Goal: Book appointment/travel/reservation

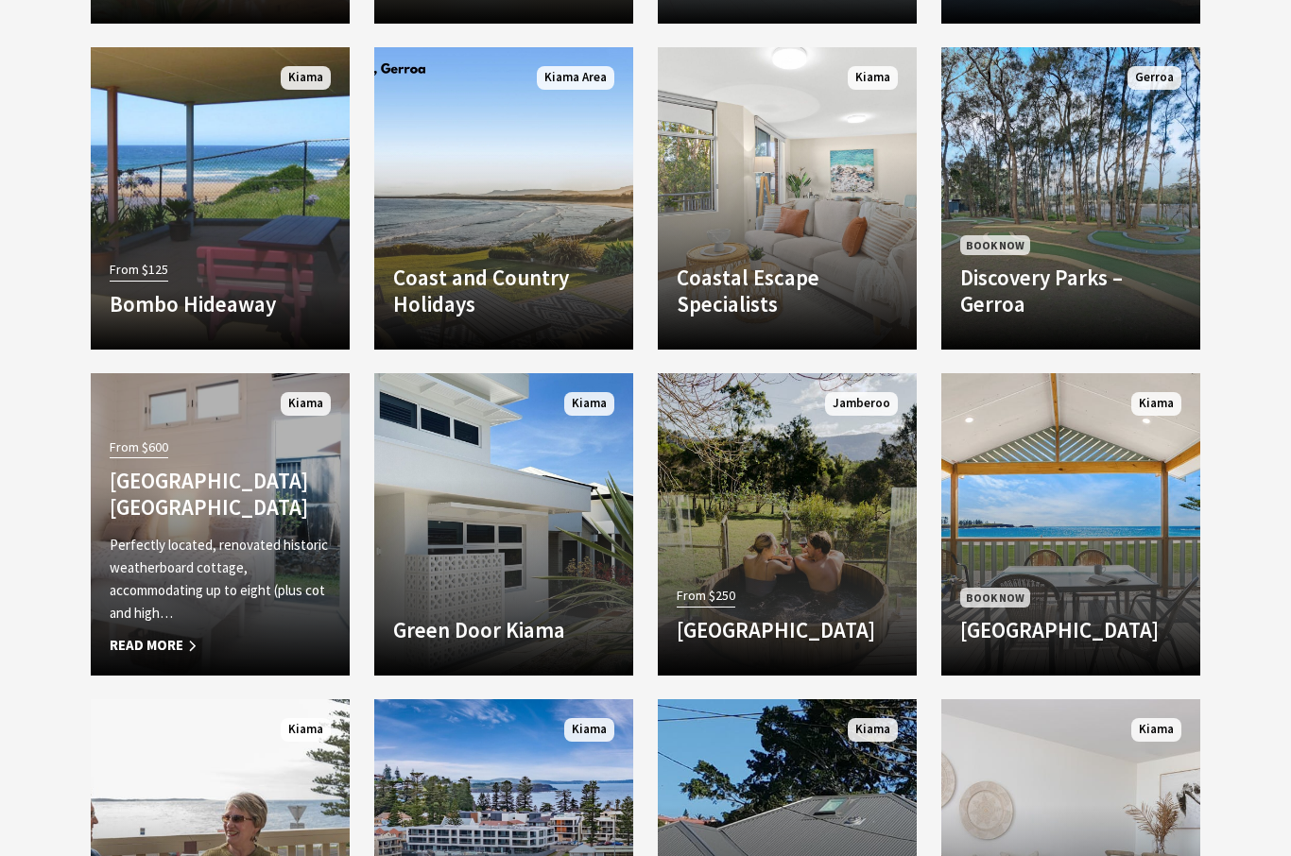
scroll to position [1948, 0]
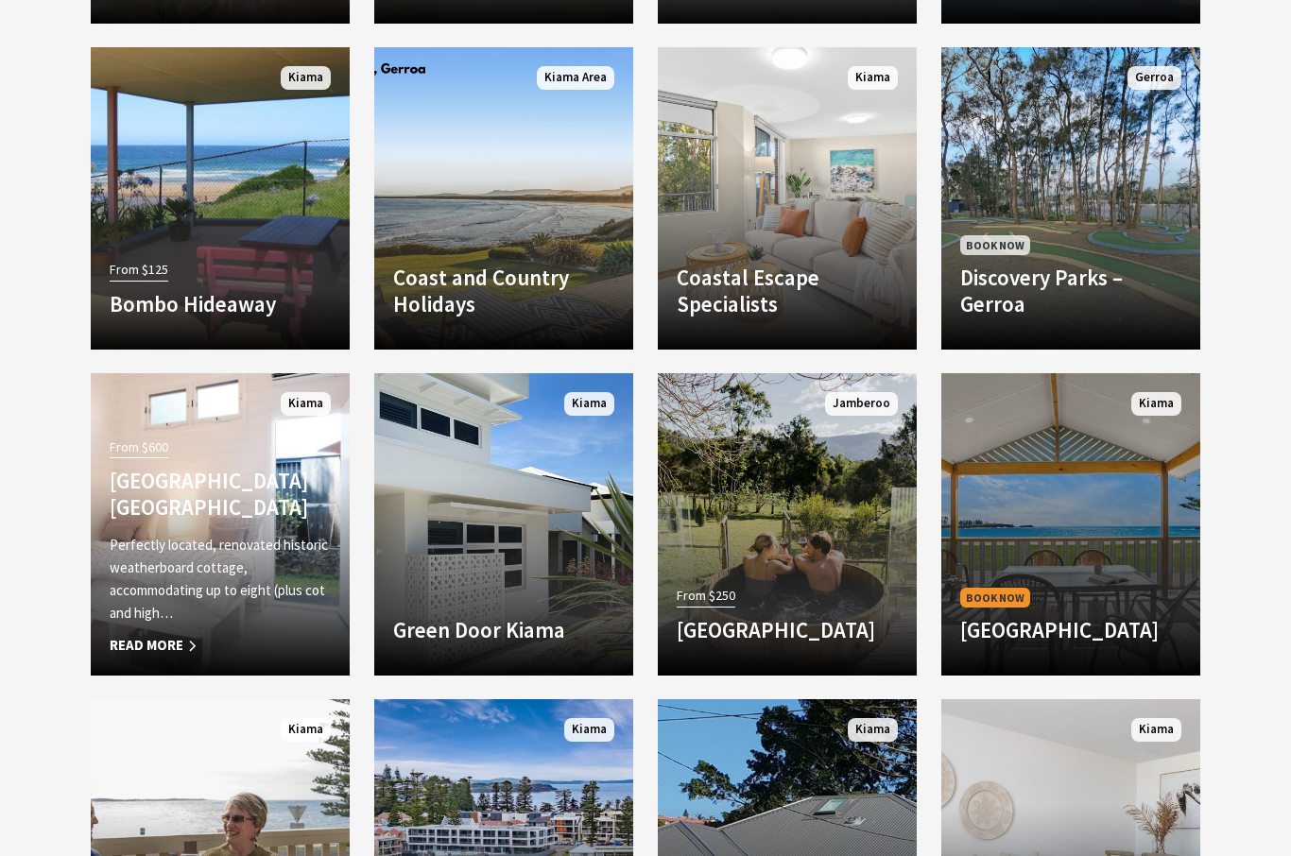
click at [1085, 601] on link "Book Now [GEOGRAPHIC_DATA] Welcome to [GEOGRAPHIC_DATA] on the [GEOGRAPHIC_DATA…" at bounding box center [1070, 524] width 259 height 302
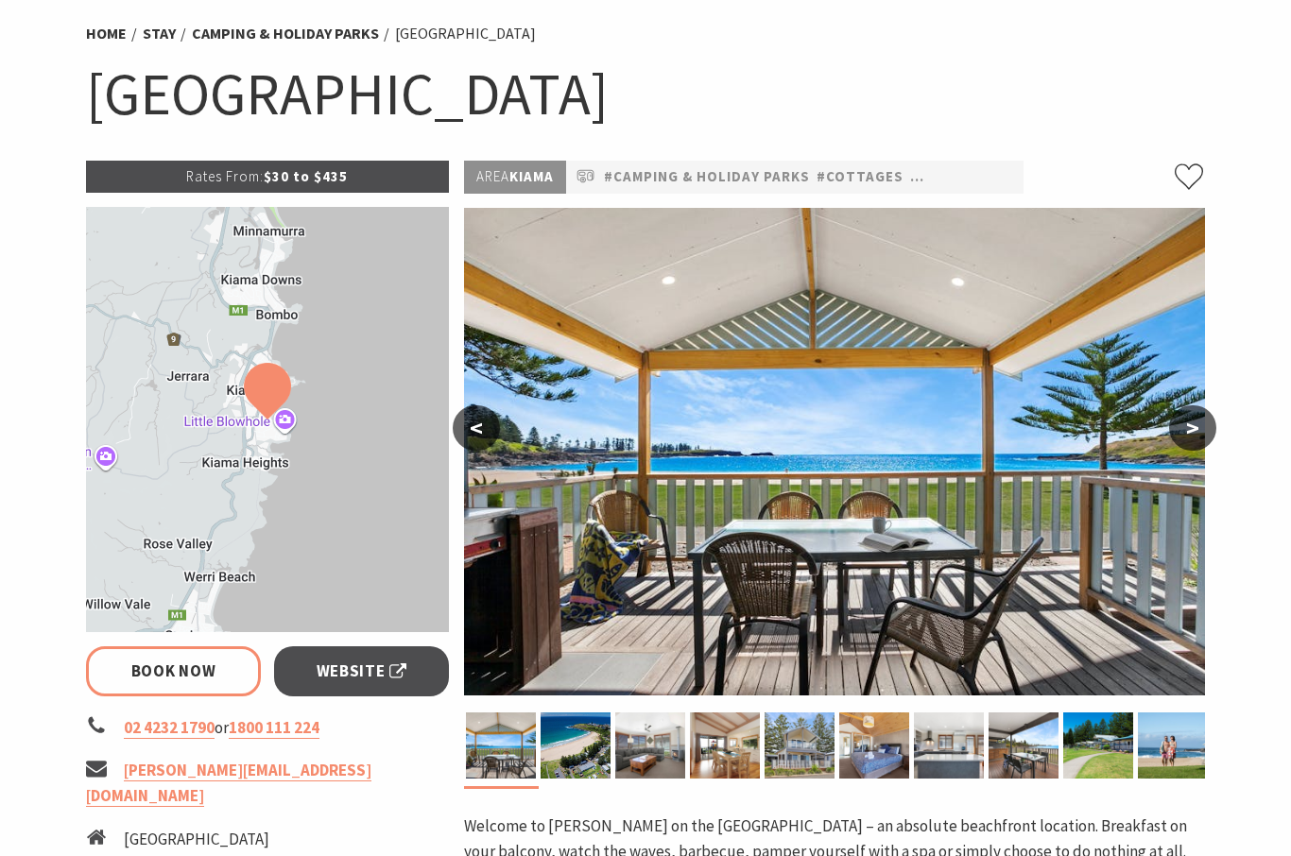
scroll to position [147, 0]
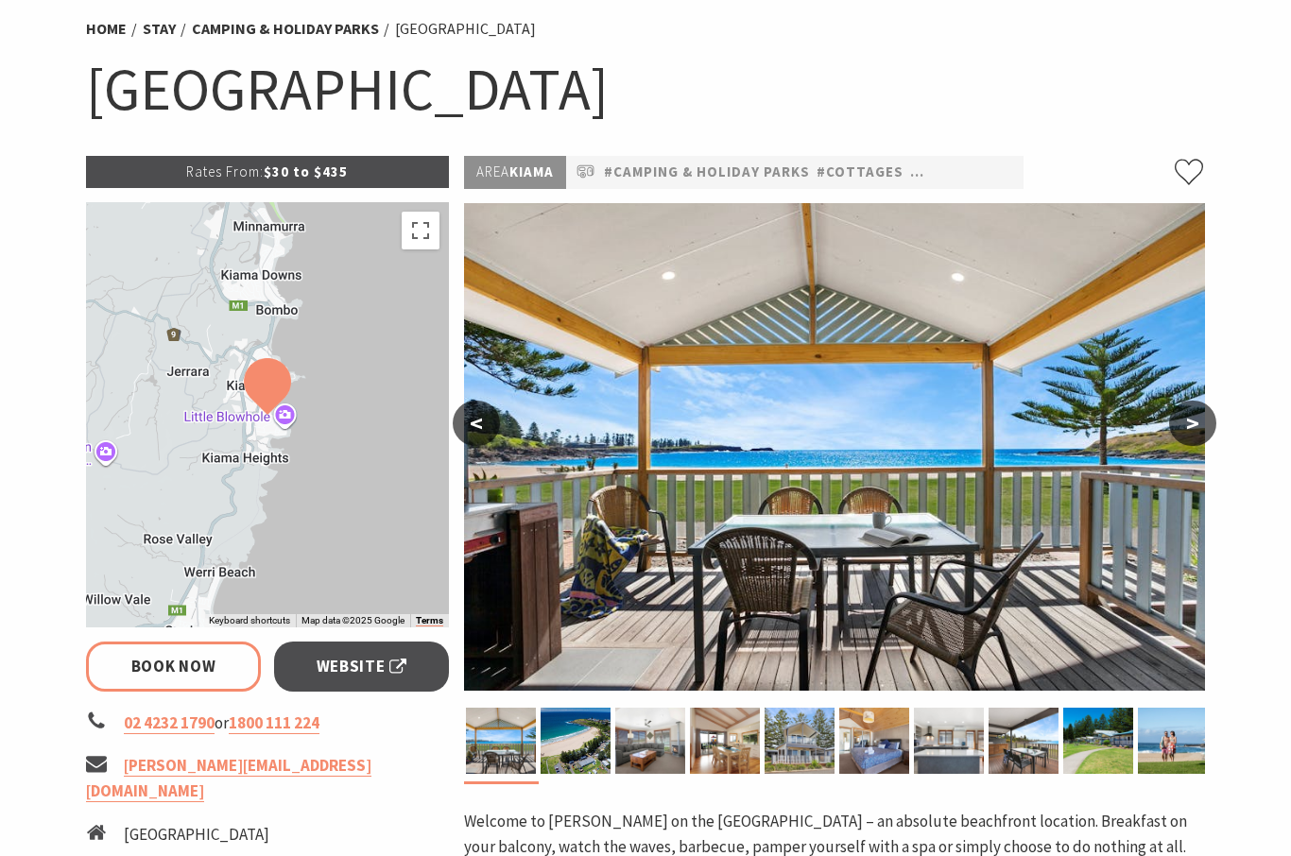
select select "3"
select select "2"
click at [1181, 431] on button ">" at bounding box center [1192, 423] width 47 height 45
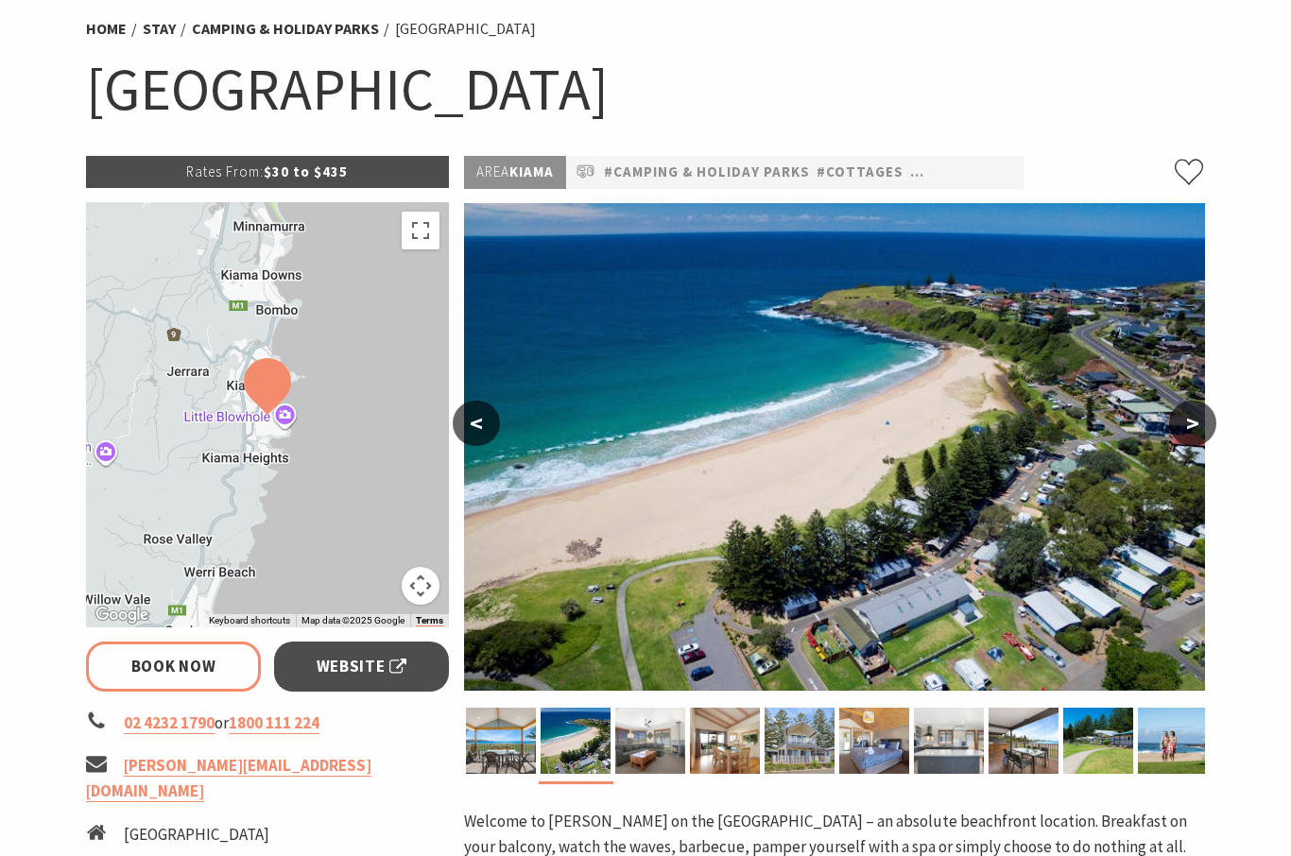
click at [1185, 435] on button ">" at bounding box center [1192, 423] width 47 height 45
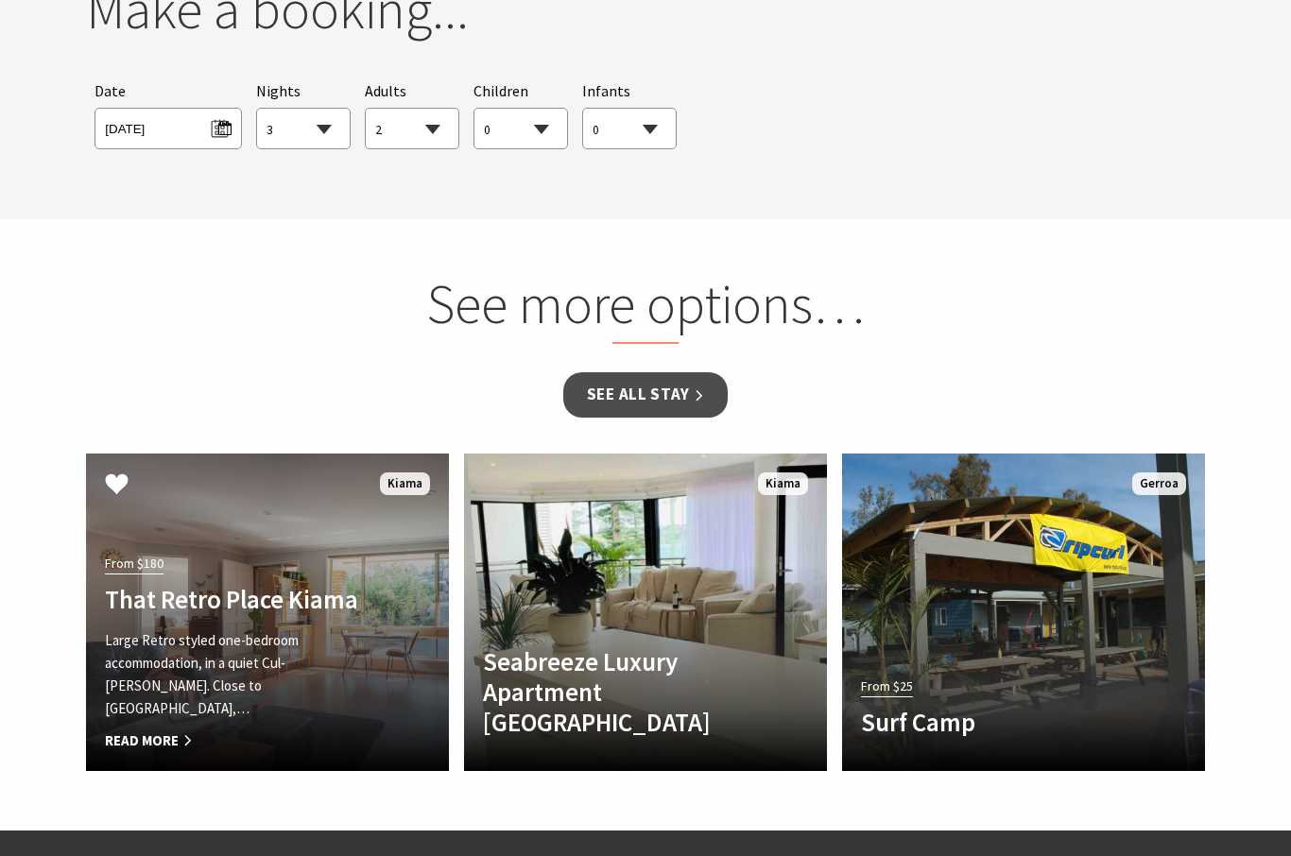
scroll to position [1799, 0]
click at [288, 654] on p "Large Retro styled one-bedroom accommodation, in a quiet Cul-de-sack. Close to …" at bounding box center [240, 674] width 270 height 91
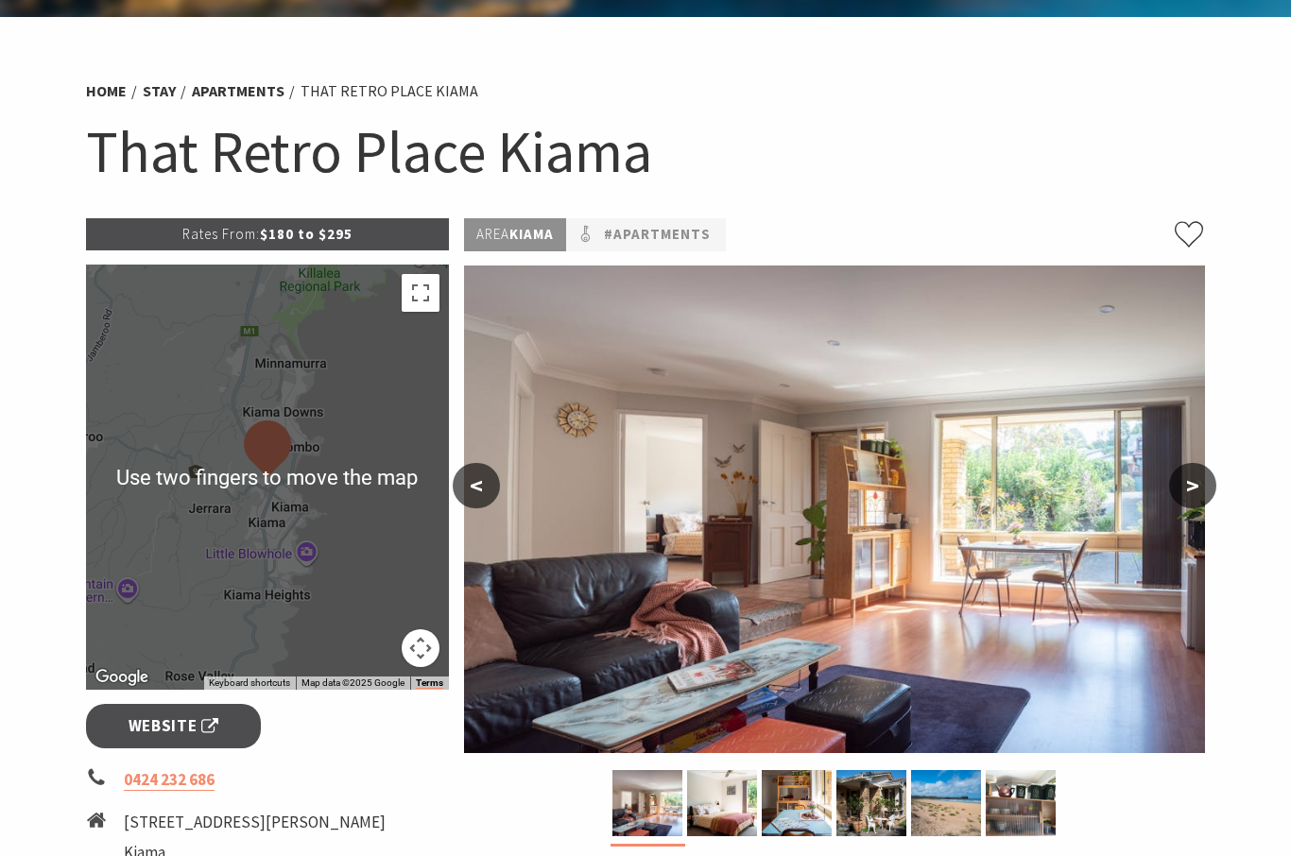
scroll to position [85, 0]
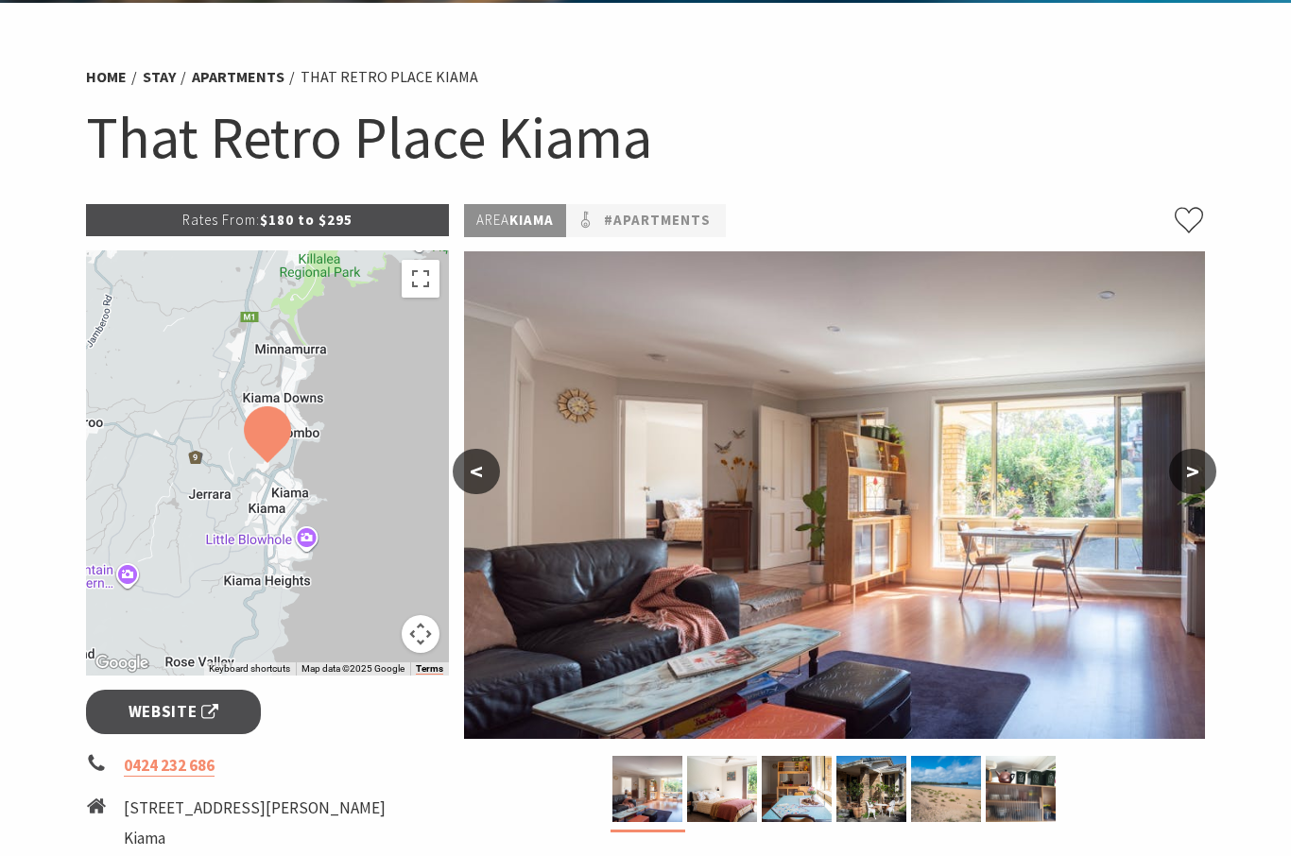
click at [1192, 480] on button ">" at bounding box center [1192, 472] width 47 height 45
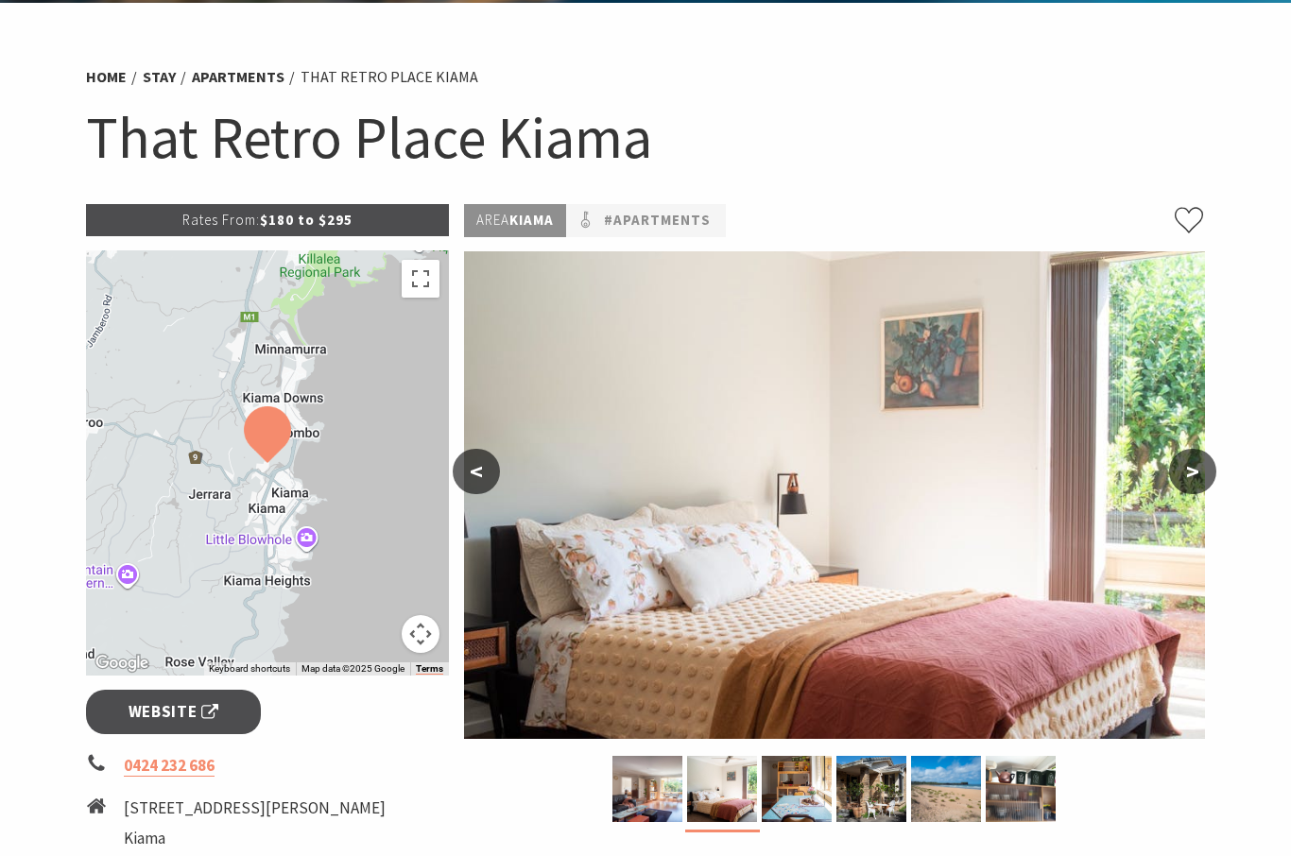
scroll to position [99, 0]
click at [1198, 472] on button ">" at bounding box center [1192, 471] width 47 height 45
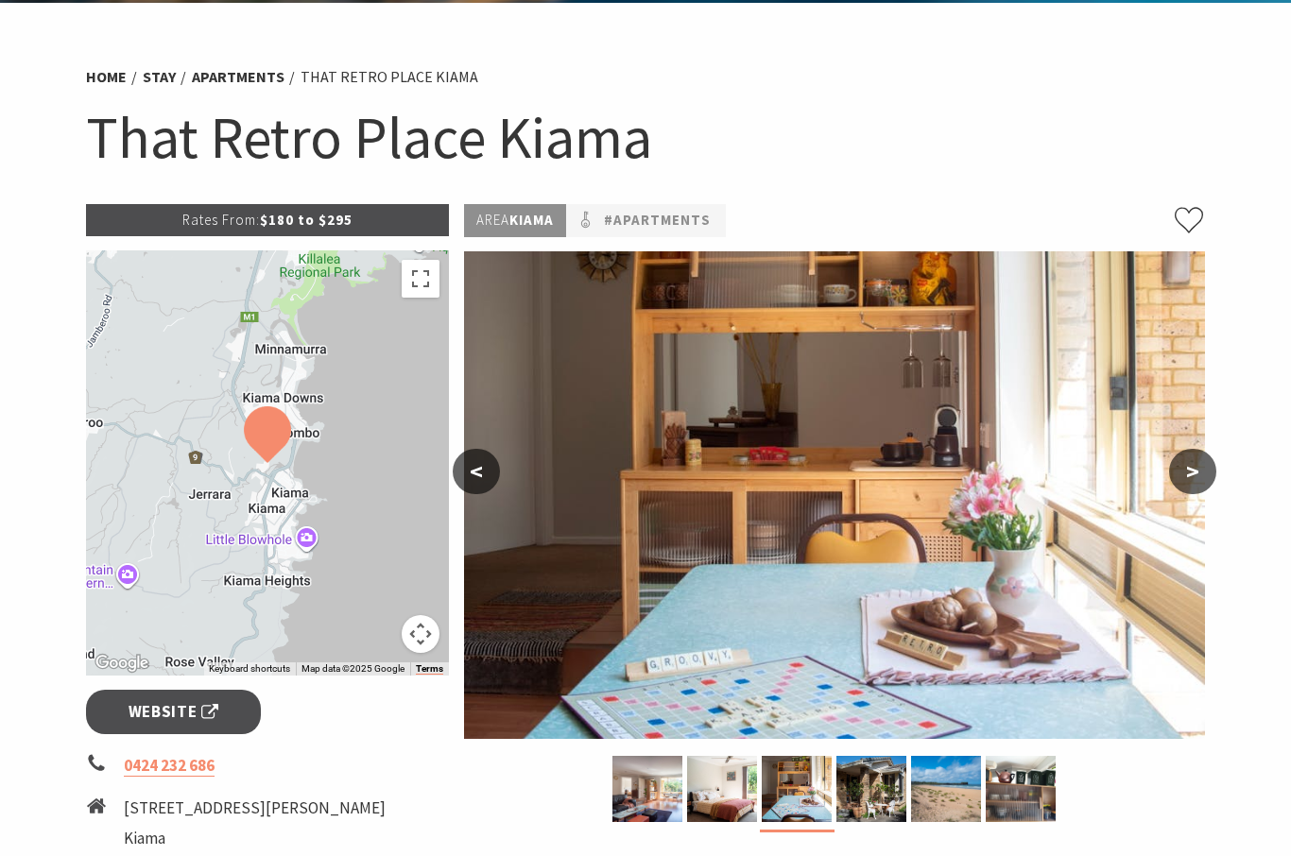
click at [1207, 473] on button ">" at bounding box center [1192, 471] width 47 height 45
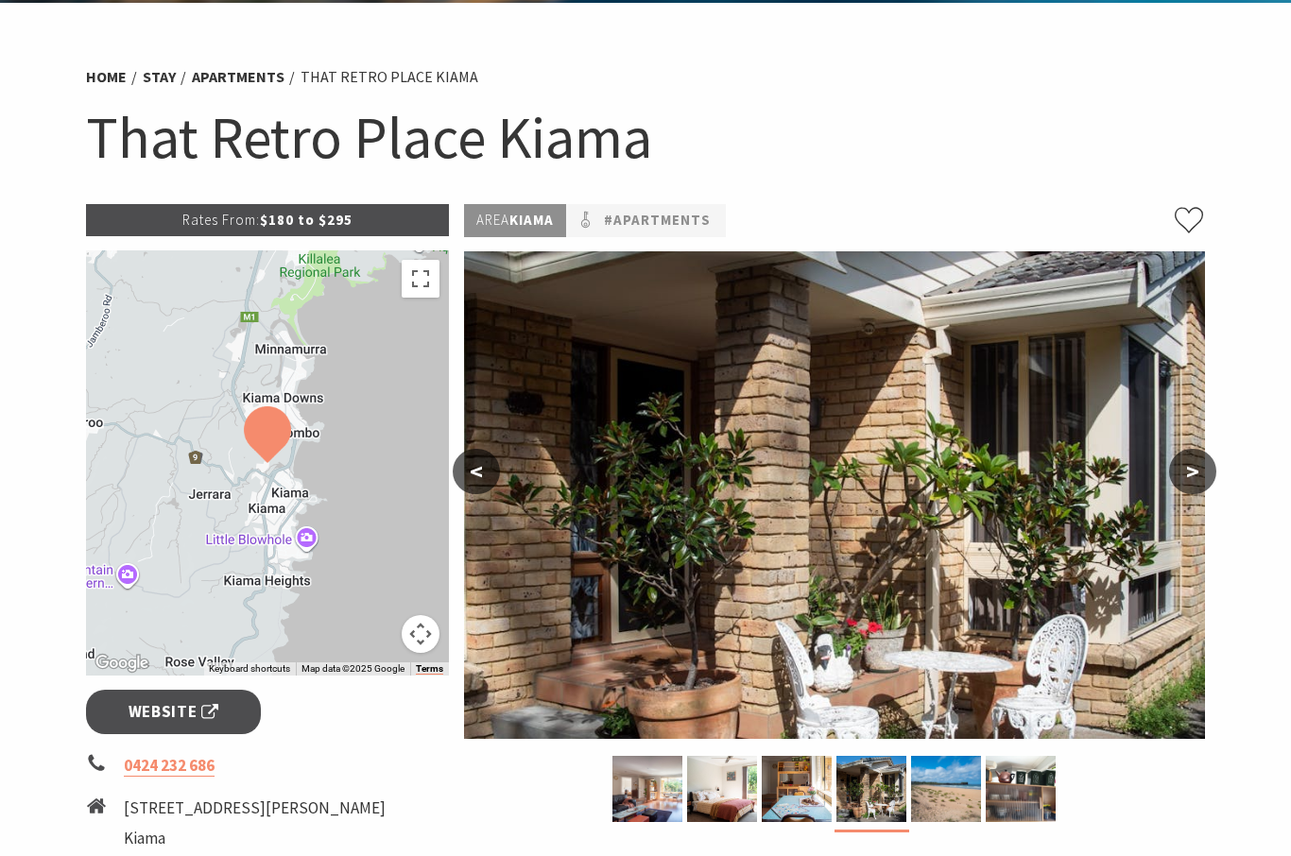
click at [1210, 476] on button ">" at bounding box center [1192, 471] width 47 height 45
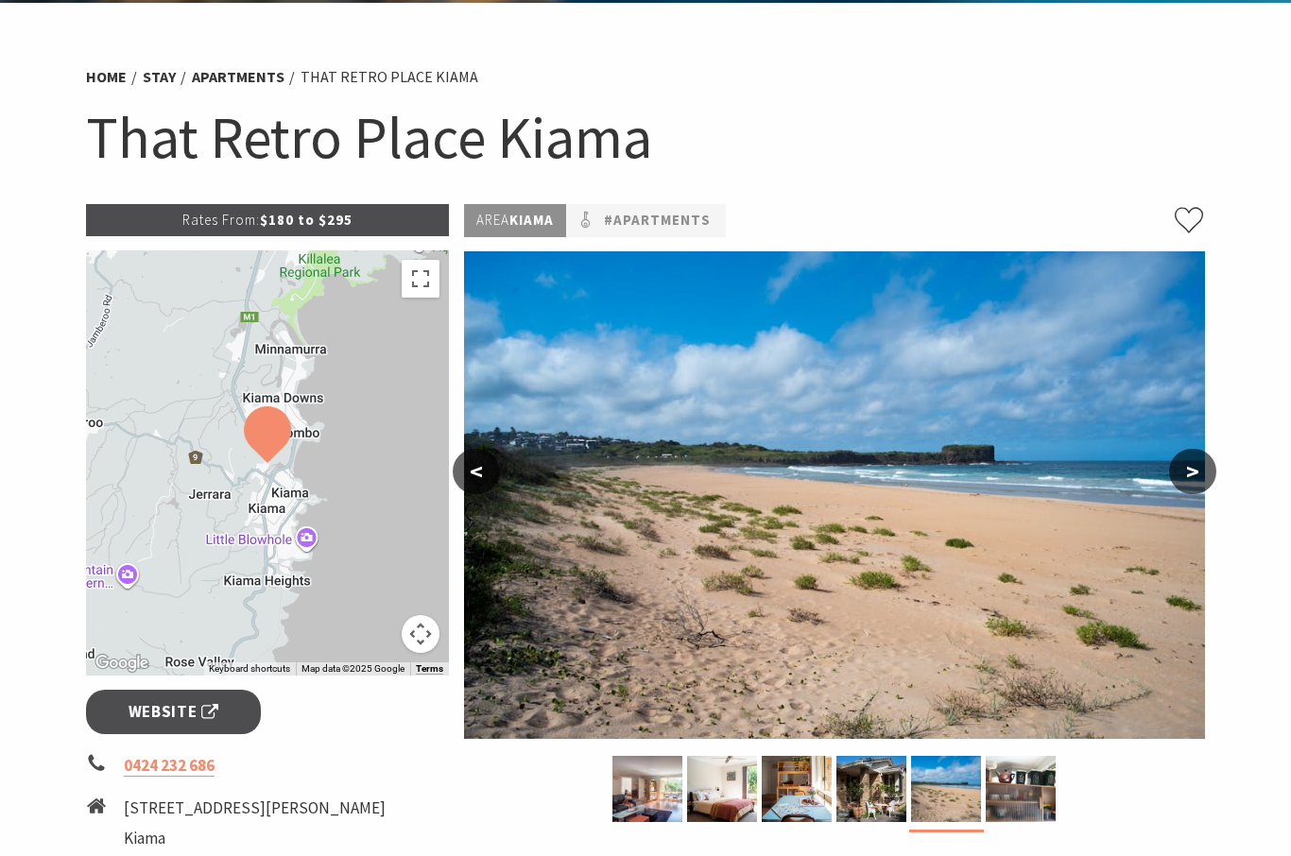
click at [1190, 477] on button ">" at bounding box center [1192, 471] width 47 height 45
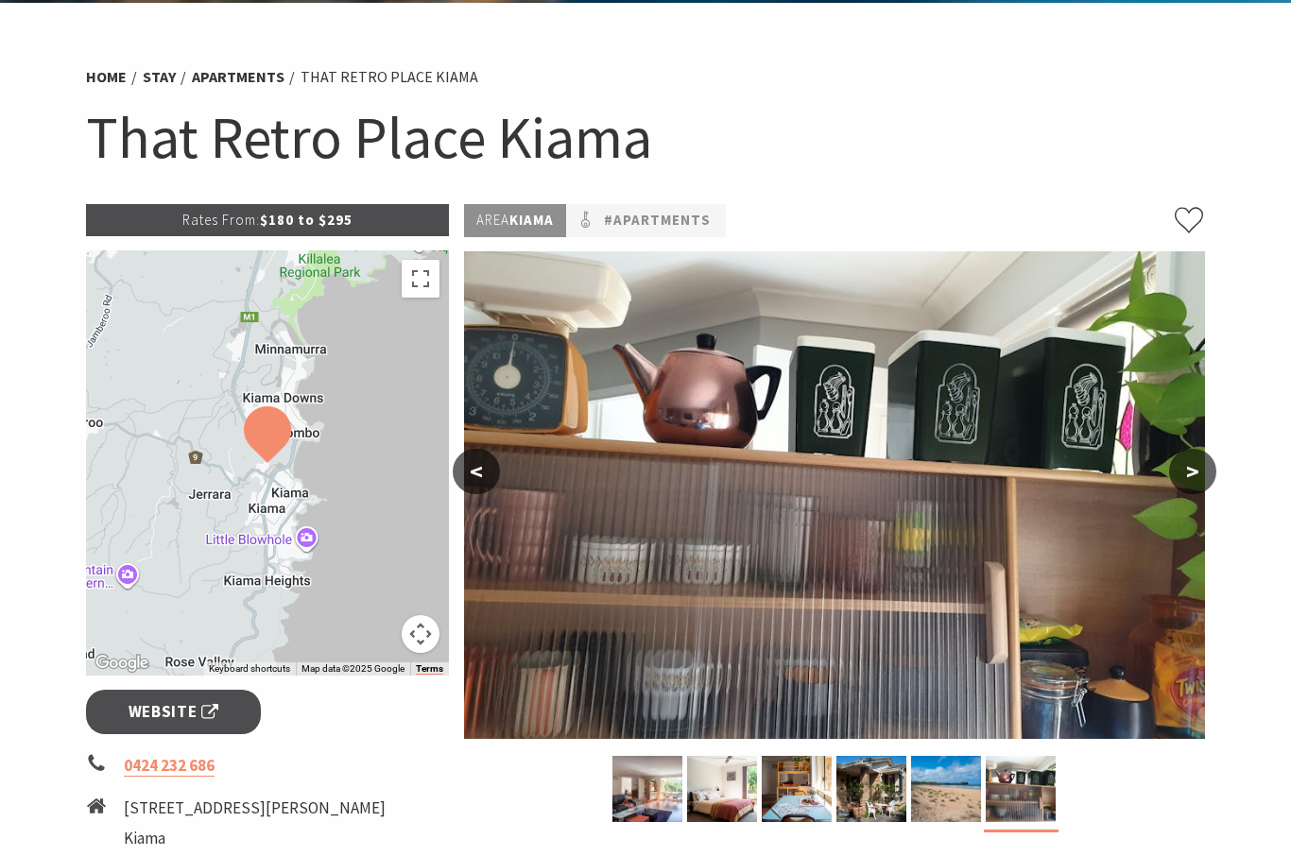
click at [1195, 474] on button ">" at bounding box center [1192, 471] width 47 height 45
click at [1194, 472] on button ">" at bounding box center [1192, 471] width 47 height 45
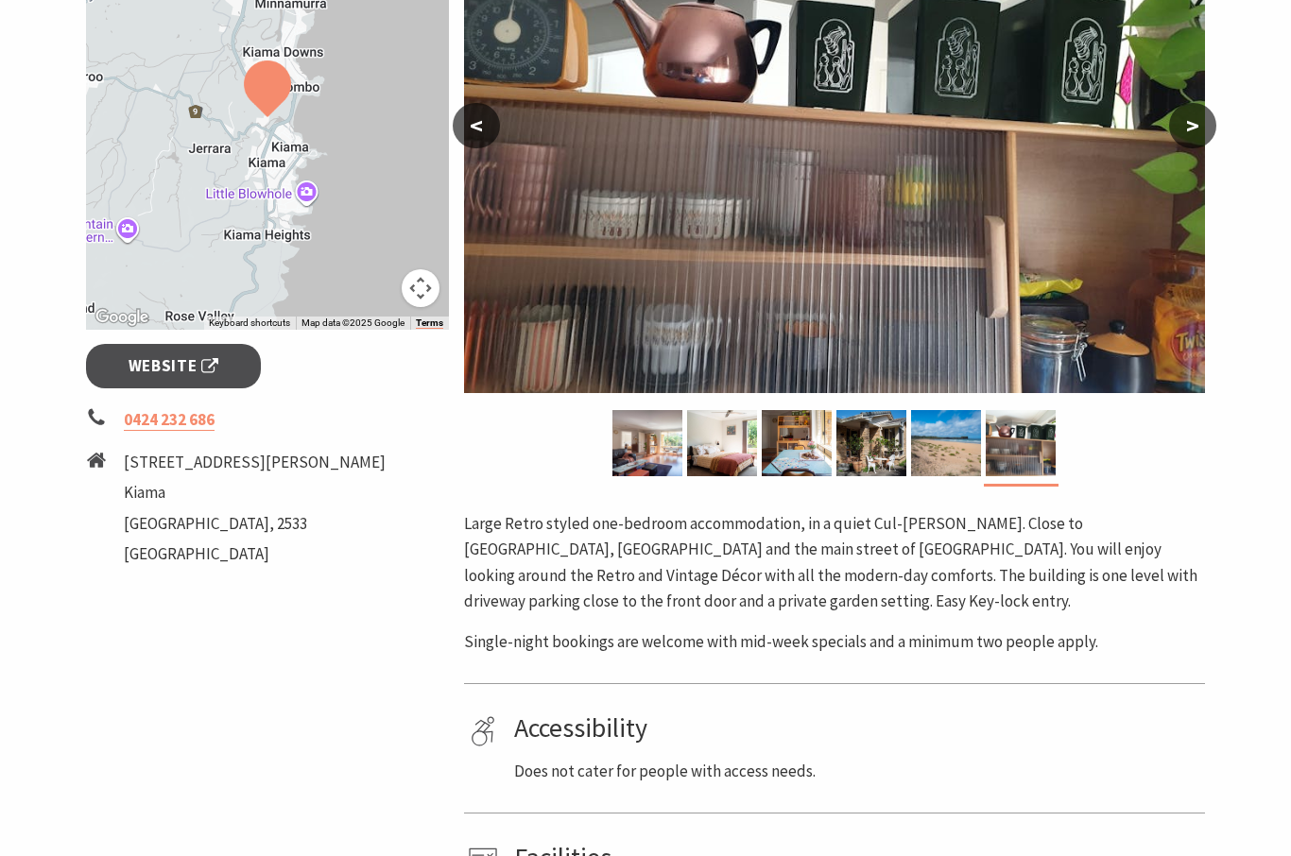
scroll to position [445, 0]
click at [668, 443] on img at bounding box center [647, 443] width 70 height 66
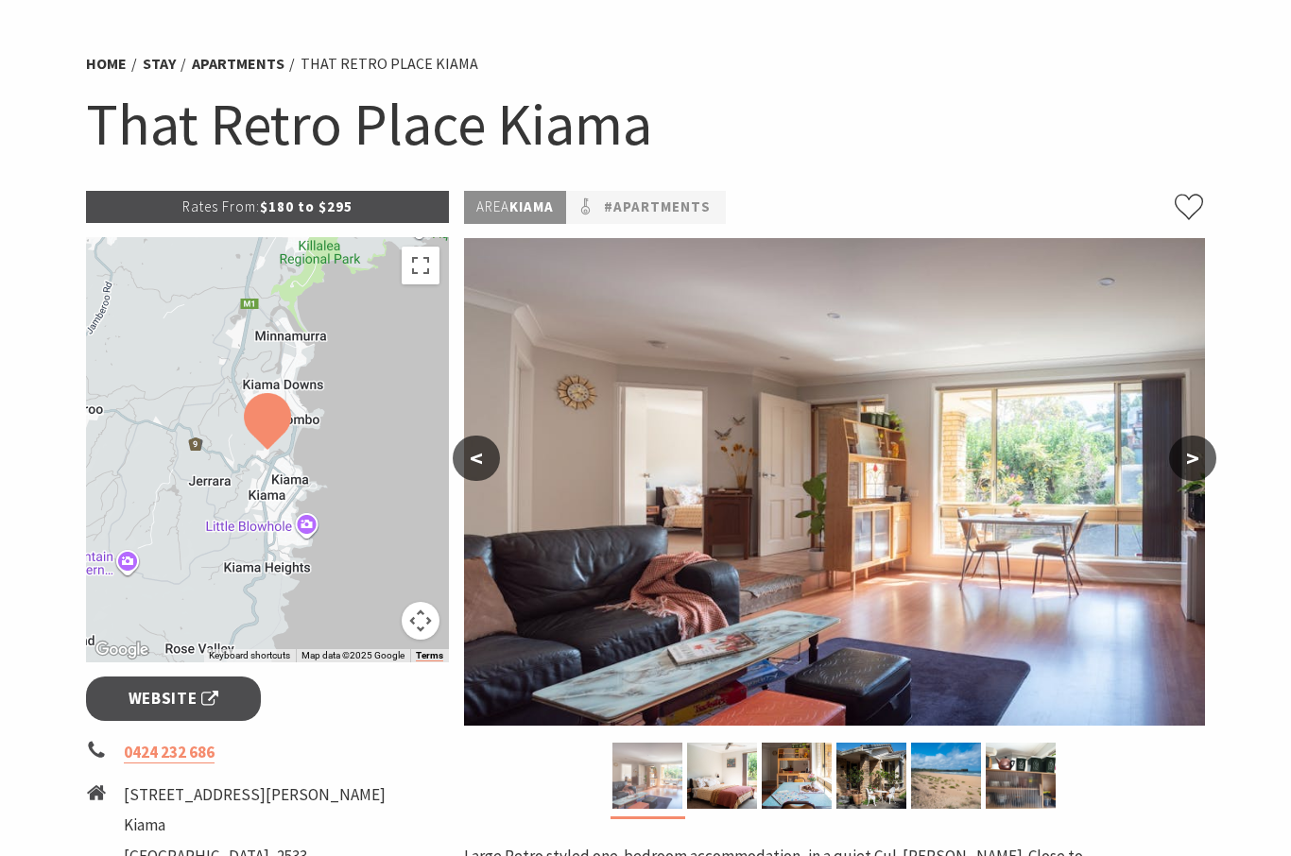
scroll to position [112, 0]
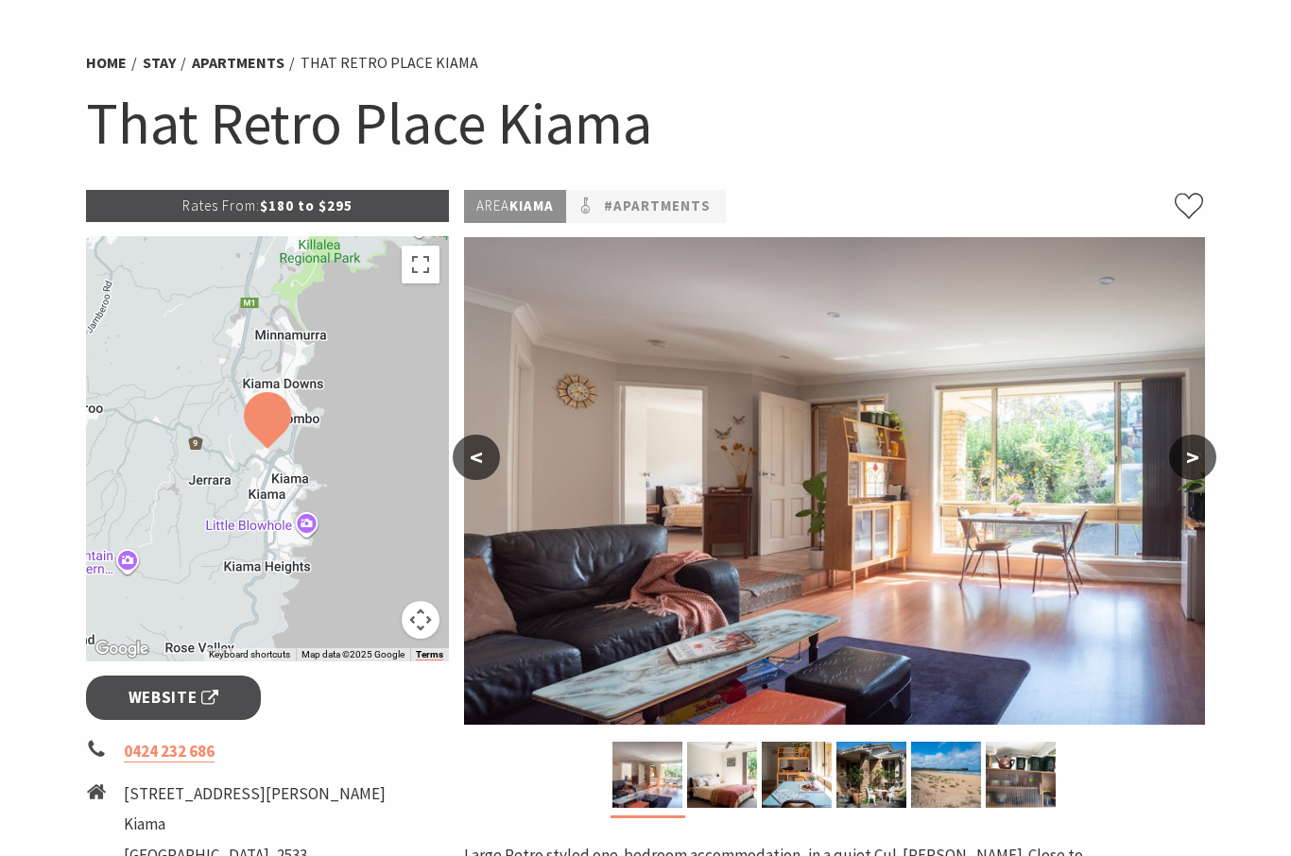
click at [1191, 468] on button ">" at bounding box center [1192, 458] width 47 height 45
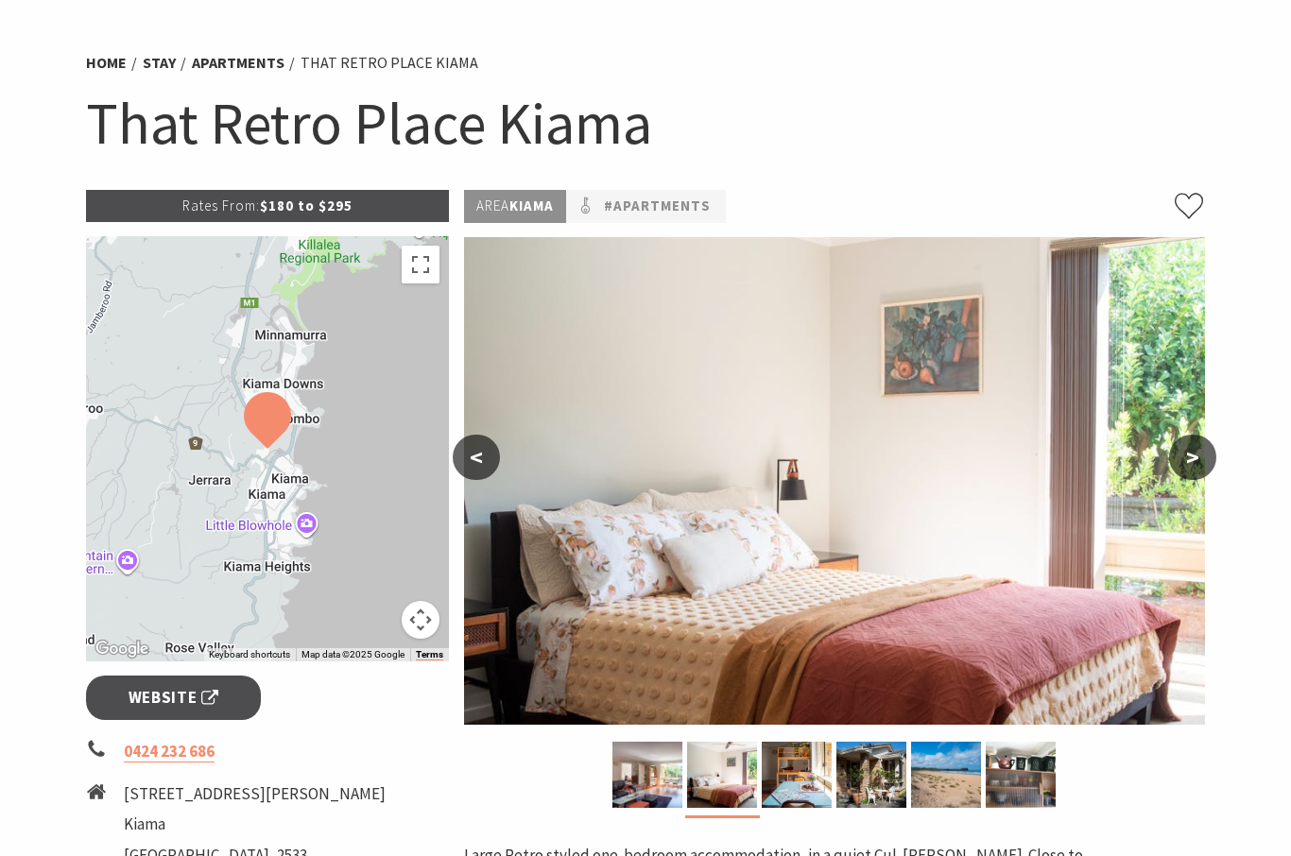
click at [1195, 469] on button ">" at bounding box center [1192, 457] width 47 height 45
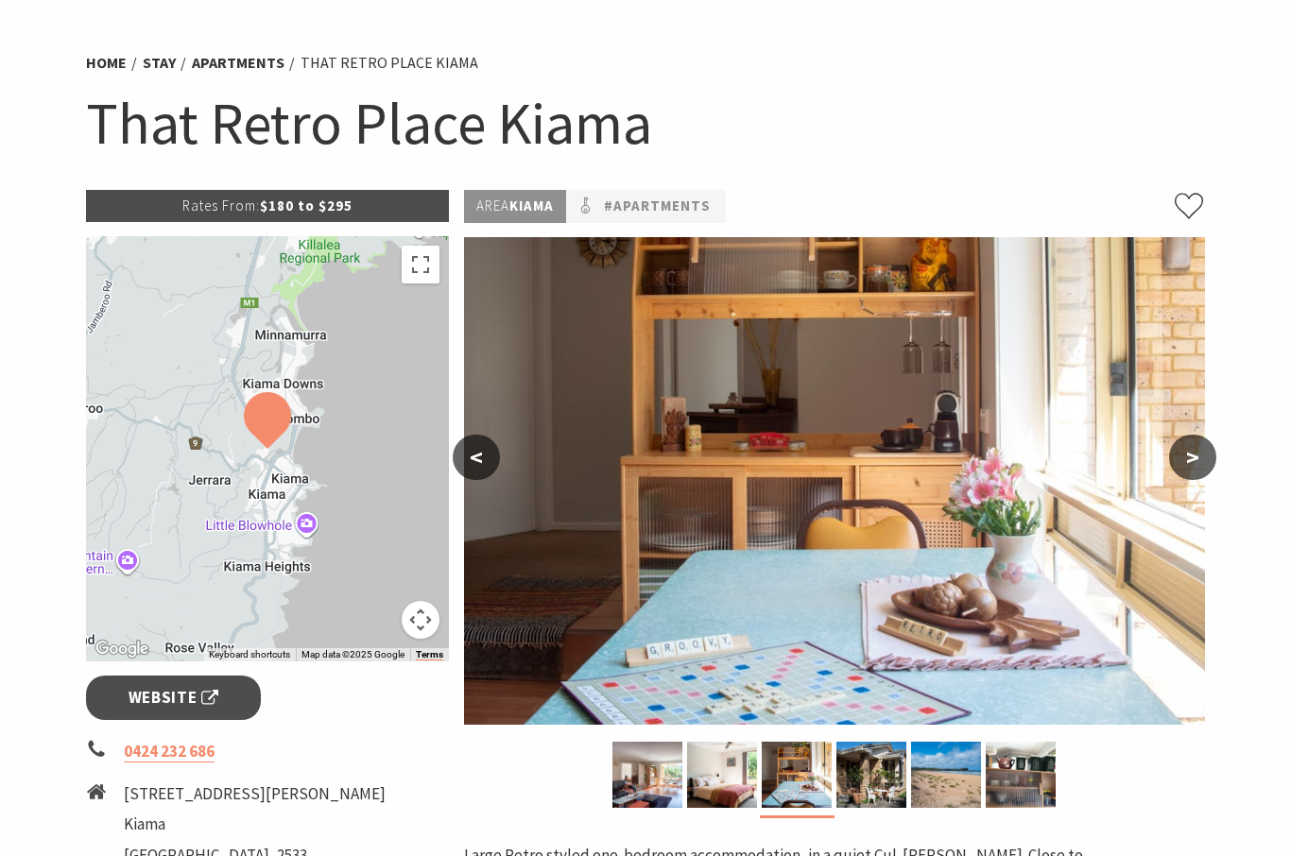
click at [1197, 471] on button ">" at bounding box center [1192, 457] width 47 height 45
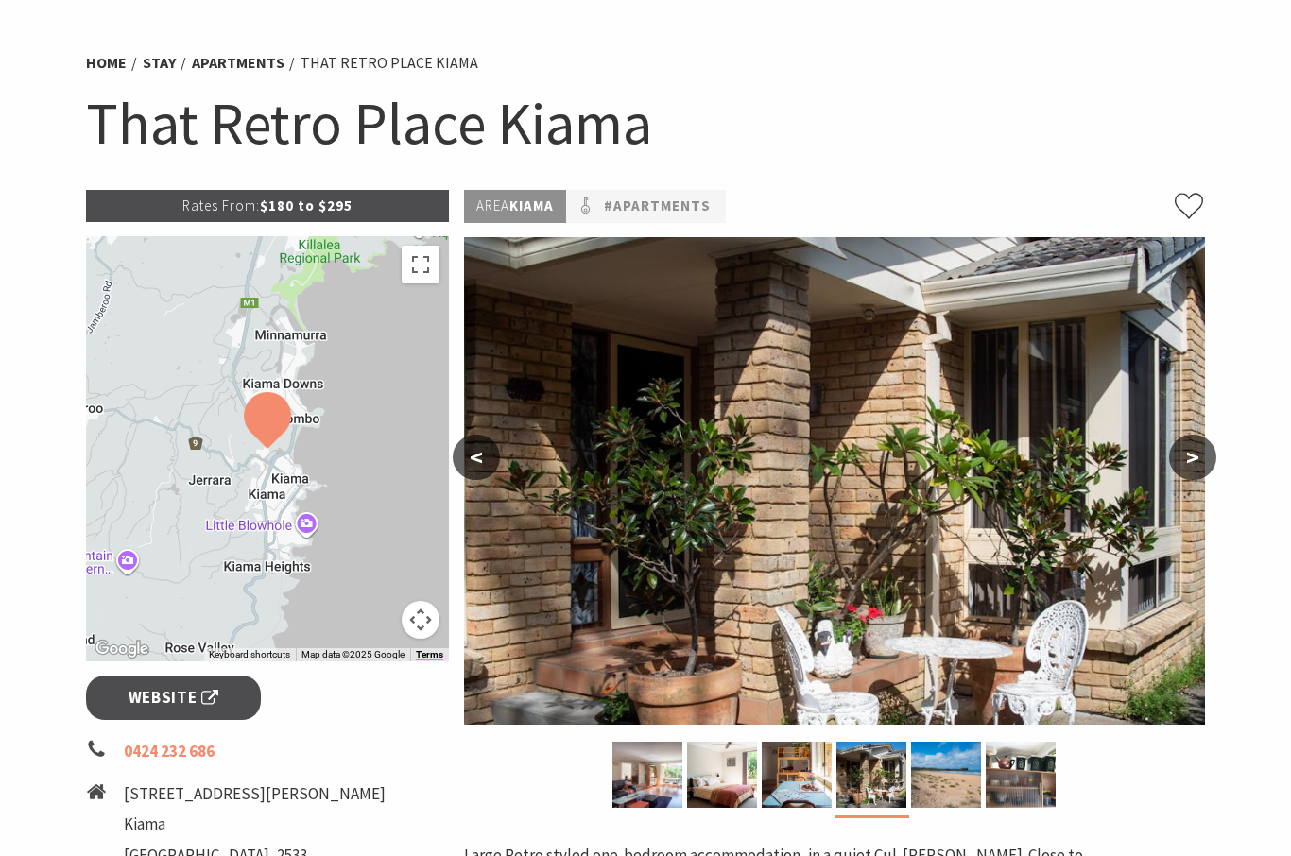
click at [1200, 469] on button ">" at bounding box center [1192, 457] width 47 height 45
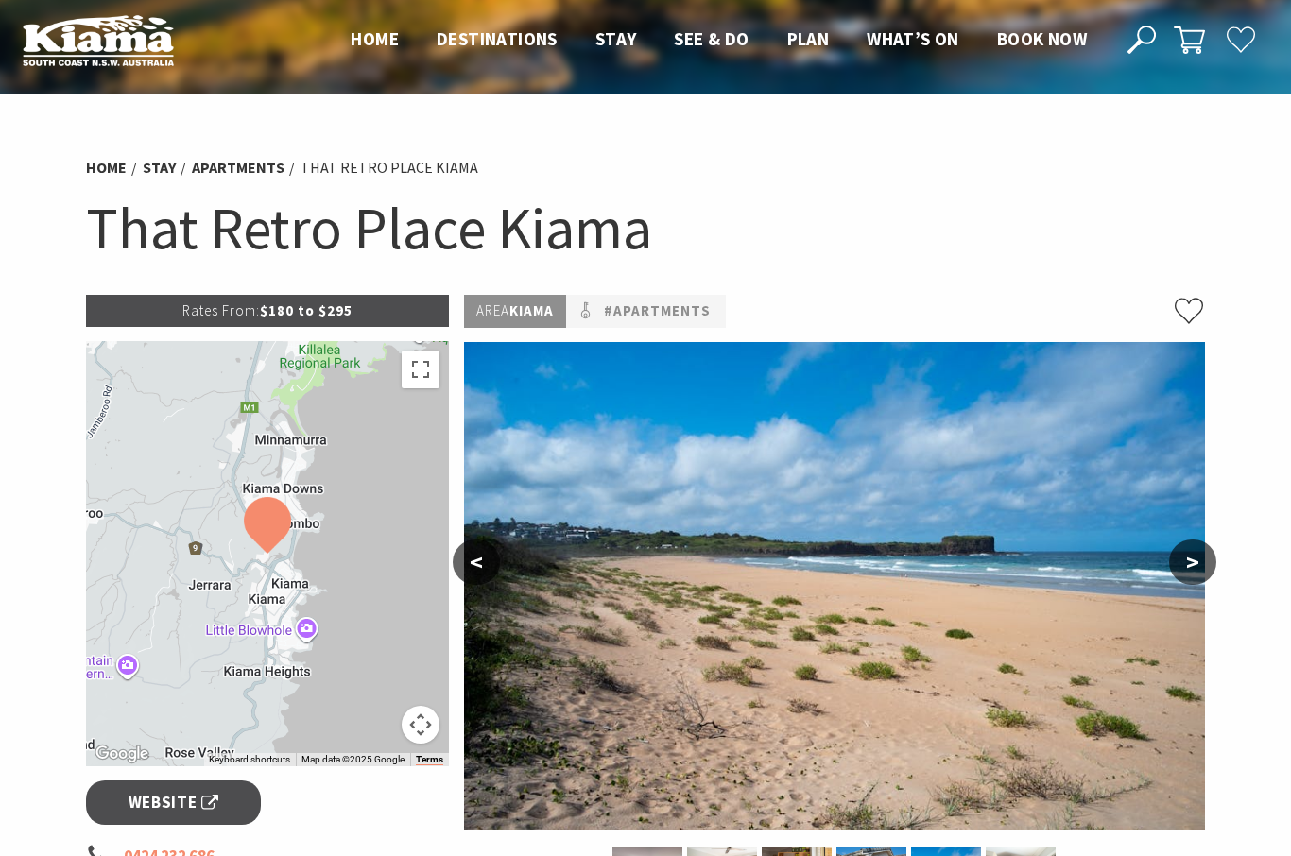
scroll to position [0, 0]
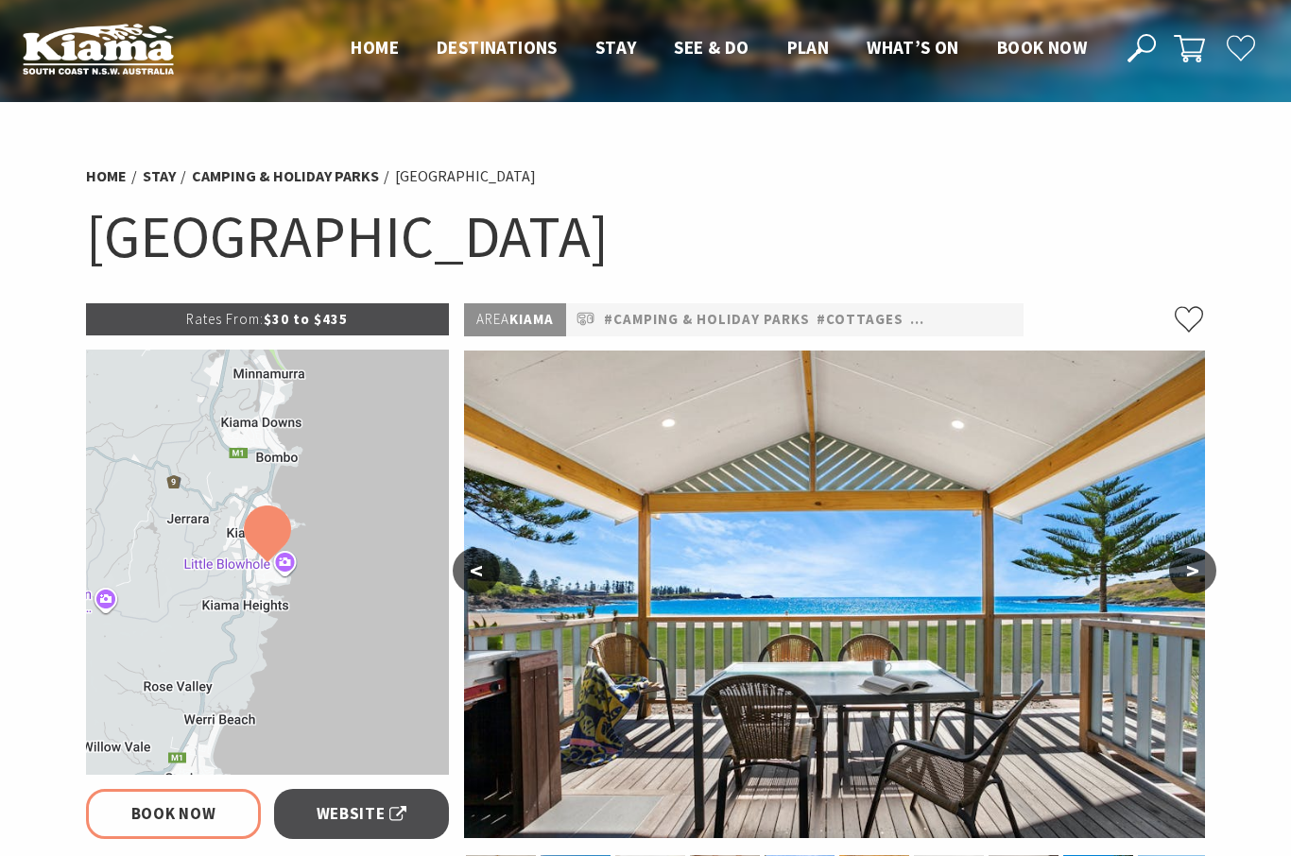
select select "3"
select select "2"
